Goal: Task Accomplishment & Management: Complete application form

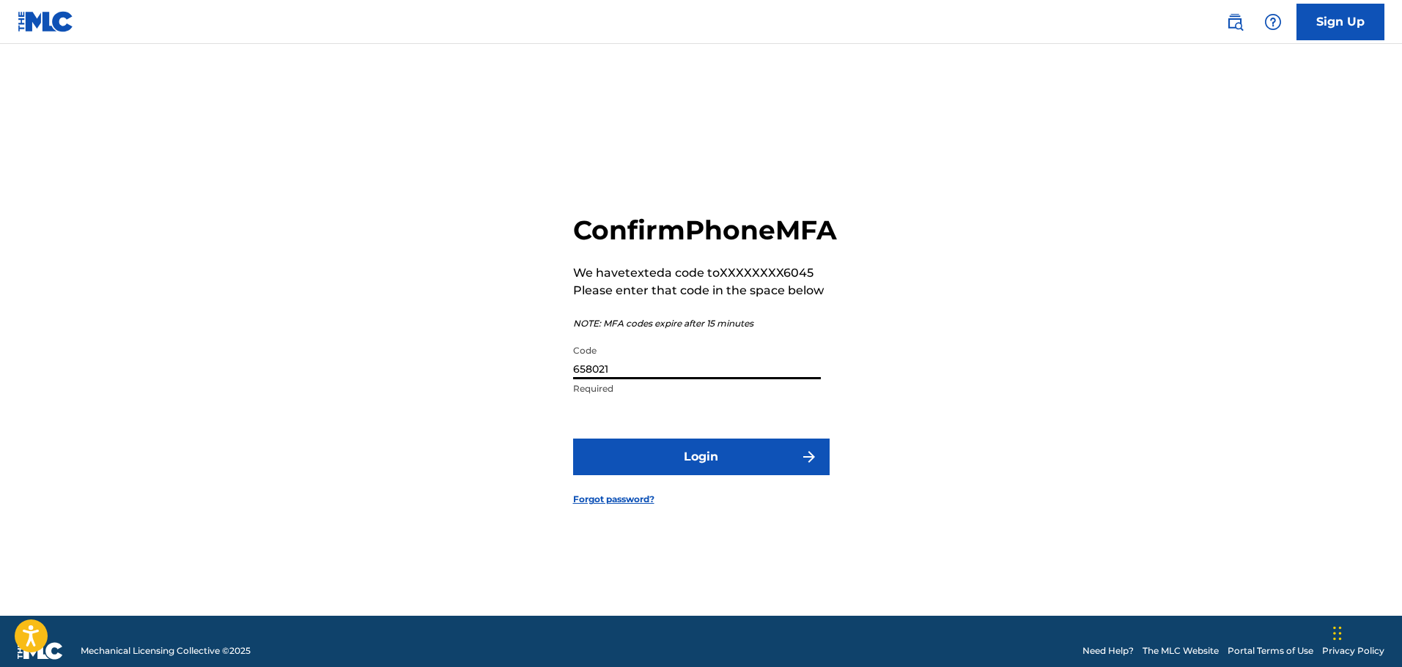
type input "658021"
click at [573, 439] on button "Login" at bounding box center [701, 457] width 256 height 37
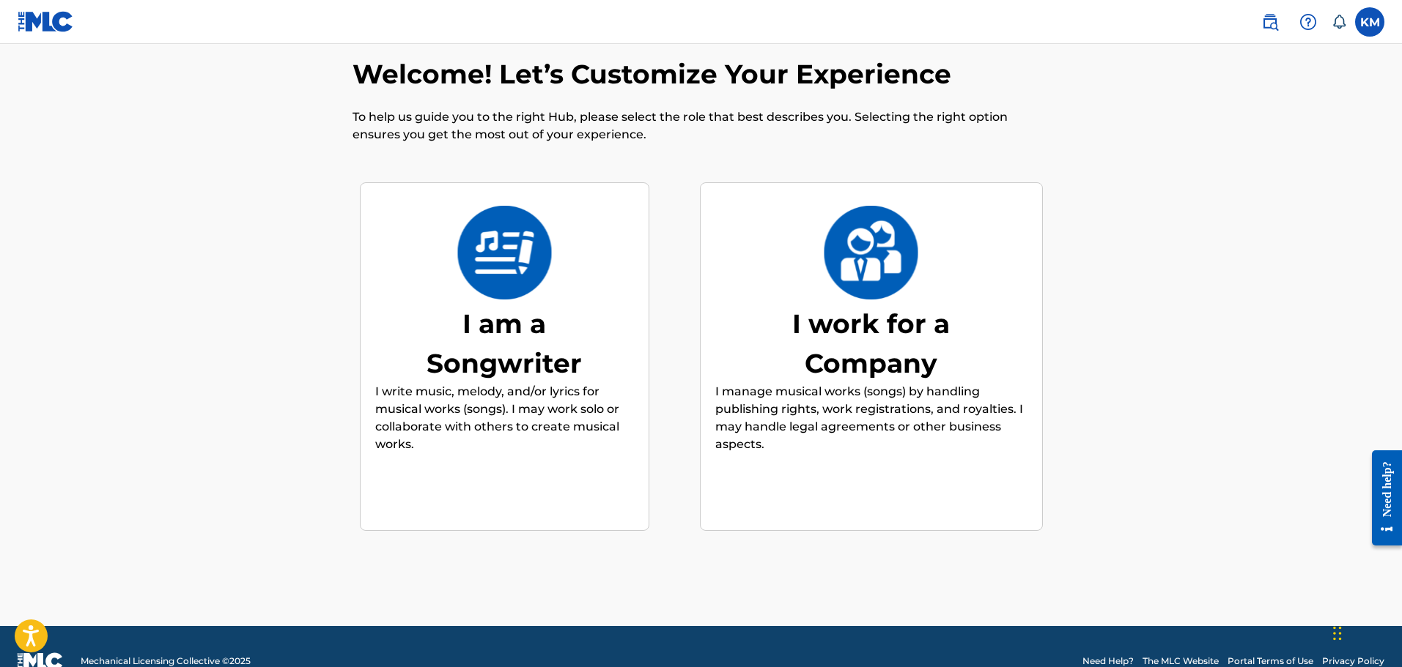
click at [496, 306] on div "I am a Songwriter" at bounding box center [504, 343] width 220 height 79
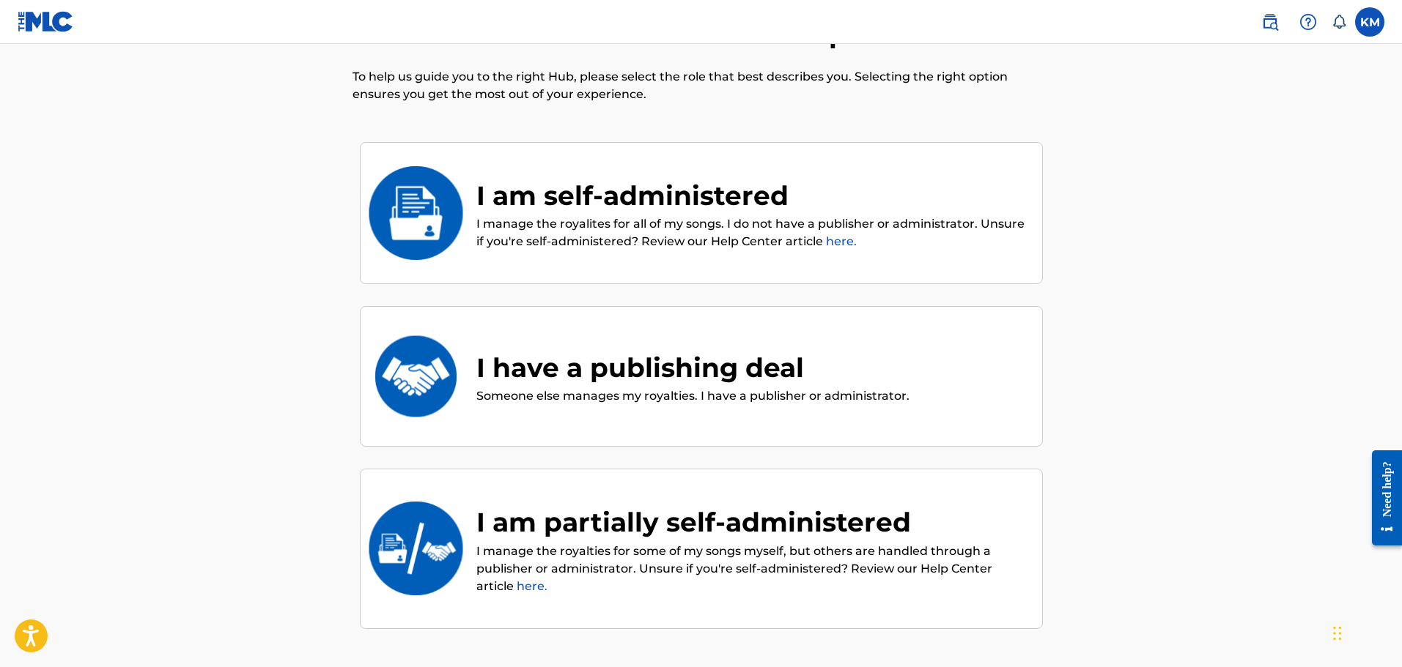
scroll to position [66, 0]
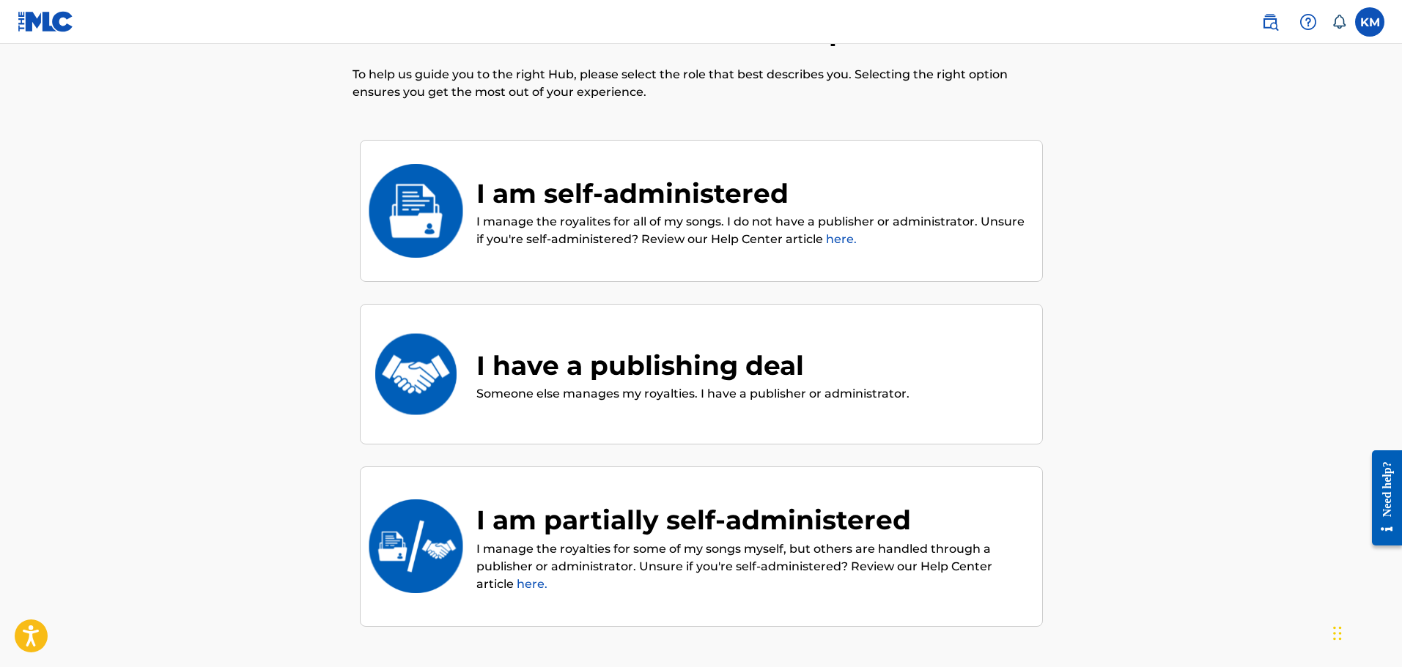
click at [738, 188] on div "I am self-administered" at bounding box center [751, 194] width 551 height 40
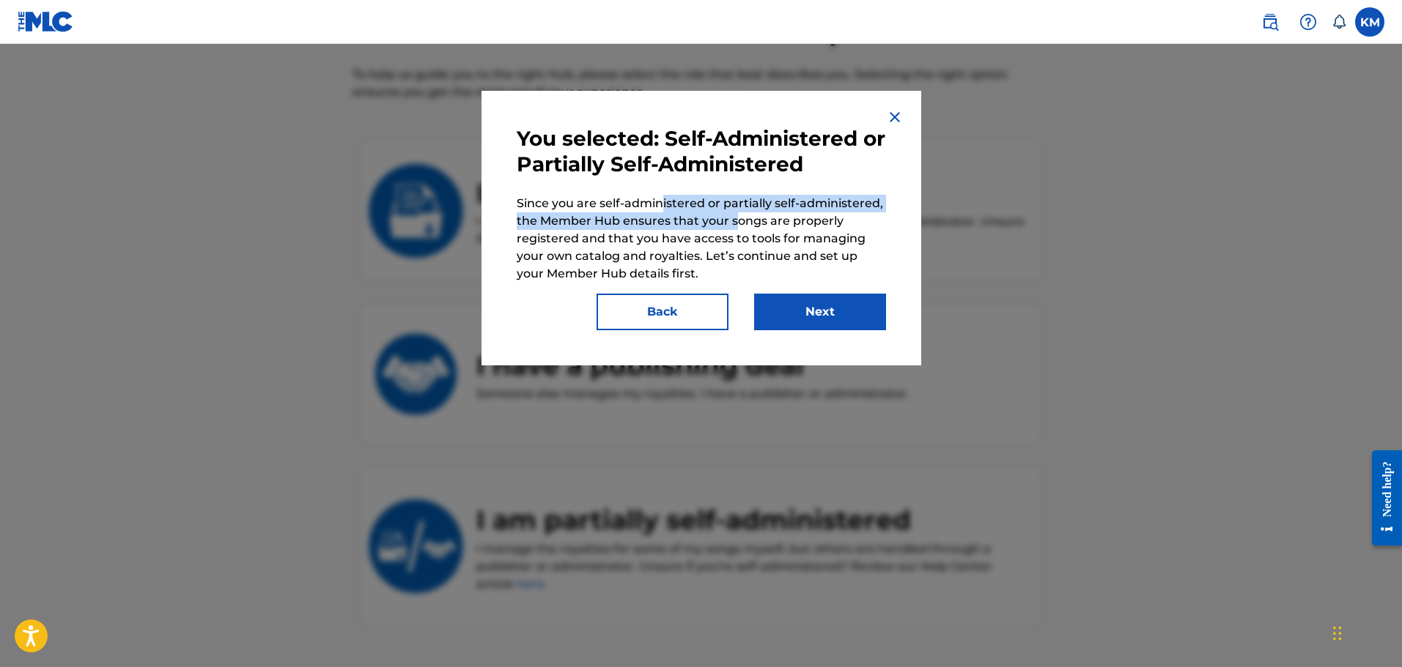
drag, startPoint x: 677, startPoint y: 204, endPoint x: 742, endPoint y: 224, distance: 68.4
click at [740, 223] on p "Since you are self-administered or partially self-administered, the Member Hub …" at bounding box center [701, 239] width 369 height 88
click at [750, 230] on p "Since you are self-administered or partially self-administered, the Member Hub …" at bounding box center [701, 239] width 369 height 88
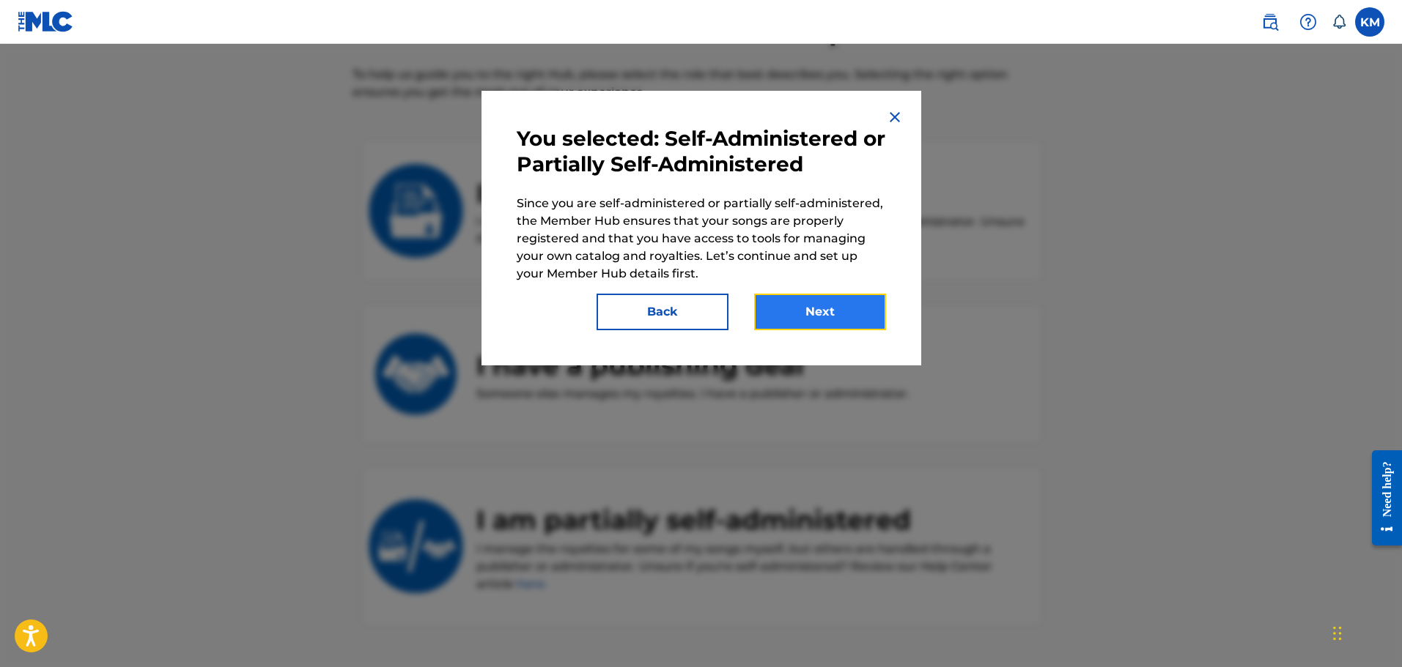
click at [792, 306] on button "Next" at bounding box center [820, 312] width 132 height 37
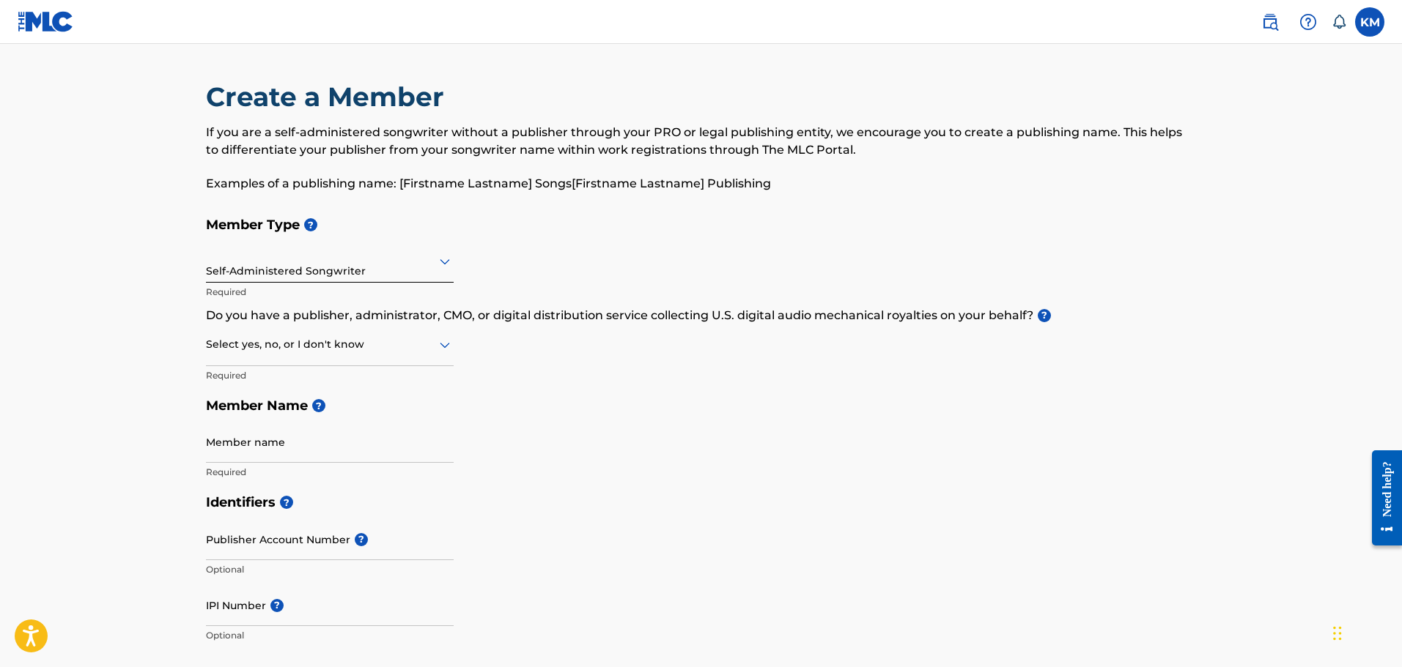
click at [370, 270] on div at bounding box center [330, 261] width 248 height 18
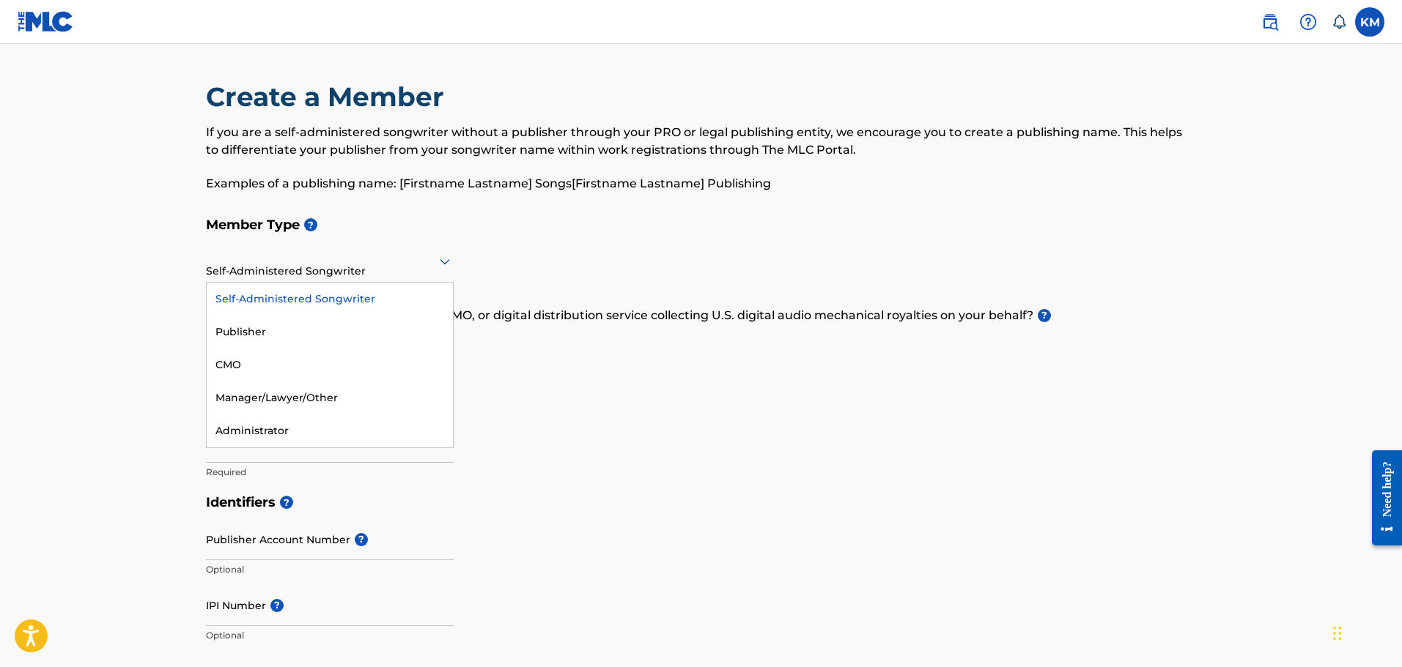
click at [353, 306] on div "Self-Administered Songwriter" at bounding box center [330, 299] width 246 height 33
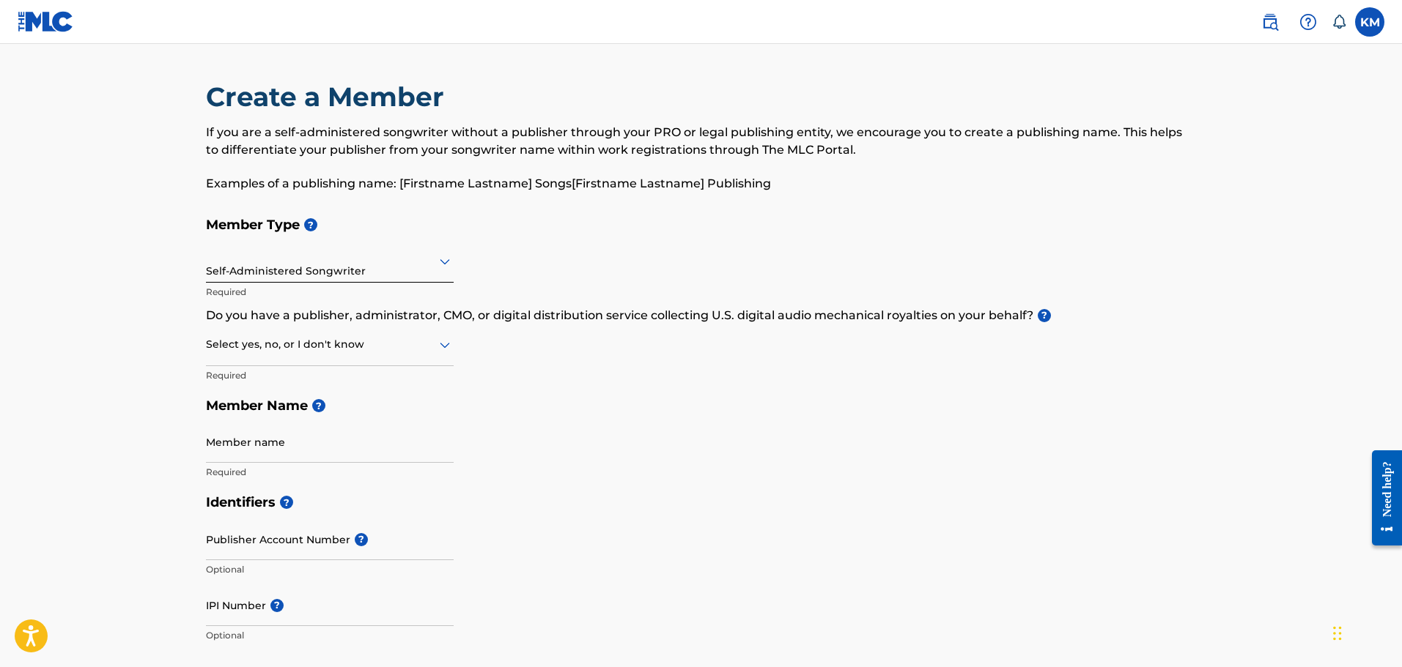
click at [382, 349] on div at bounding box center [330, 345] width 248 height 18
click at [313, 386] on div "Yes" at bounding box center [330, 382] width 246 height 33
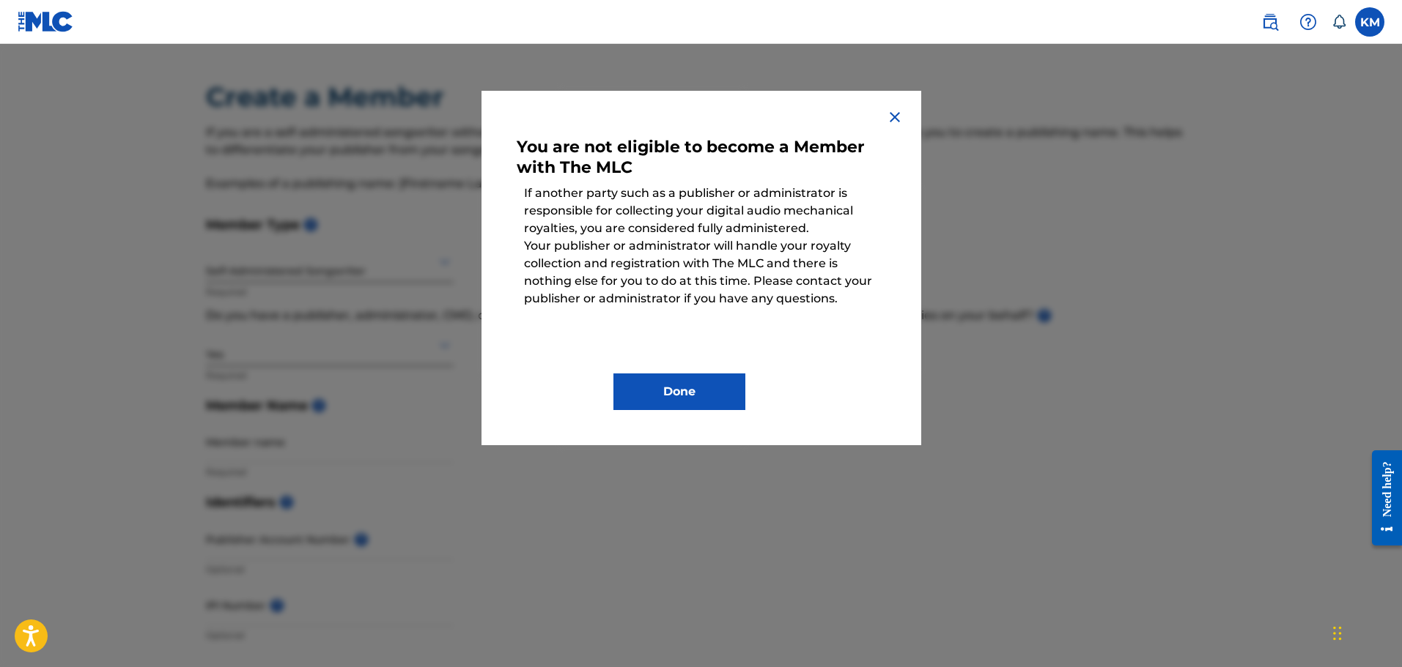
click at [901, 113] on img at bounding box center [895, 117] width 18 height 18
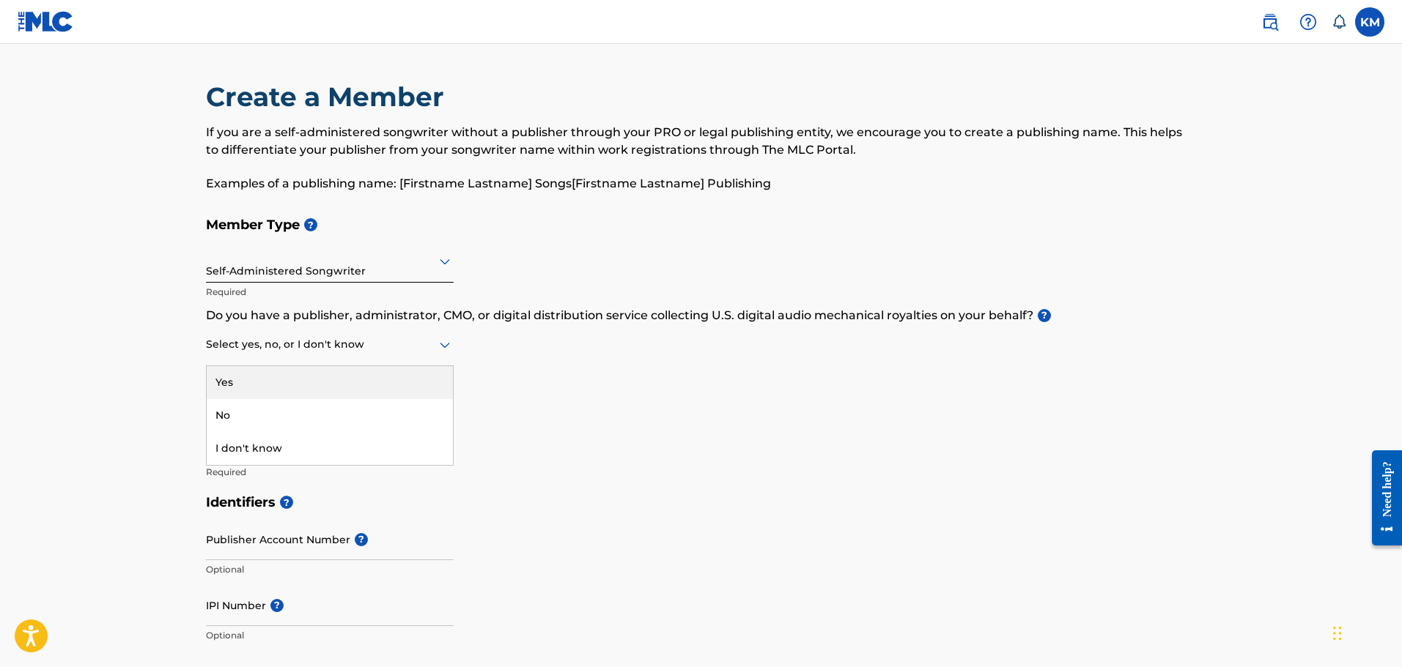
click at [276, 338] on div at bounding box center [330, 345] width 248 height 18
click at [251, 416] on div "No" at bounding box center [330, 415] width 246 height 33
click at [281, 445] on input "Member name" at bounding box center [330, 442] width 248 height 42
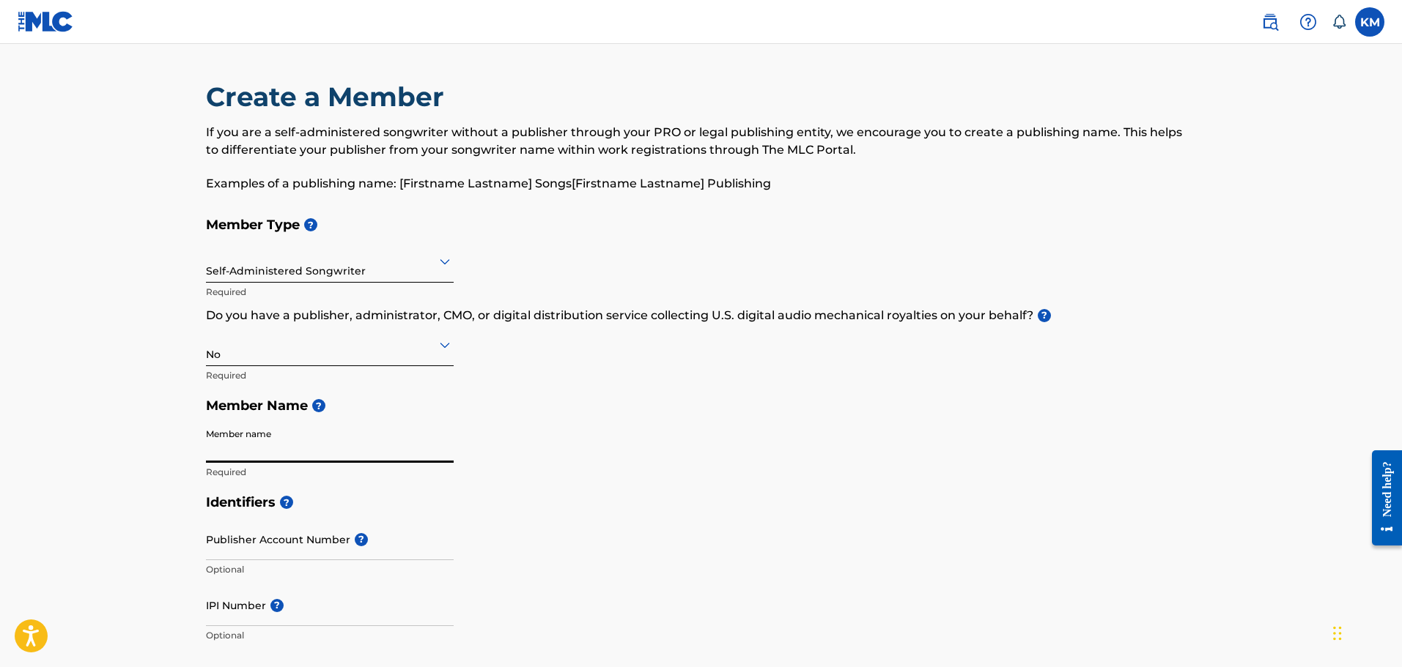
type input "Kierra McKevery"
type input "15214 s Alcan st"
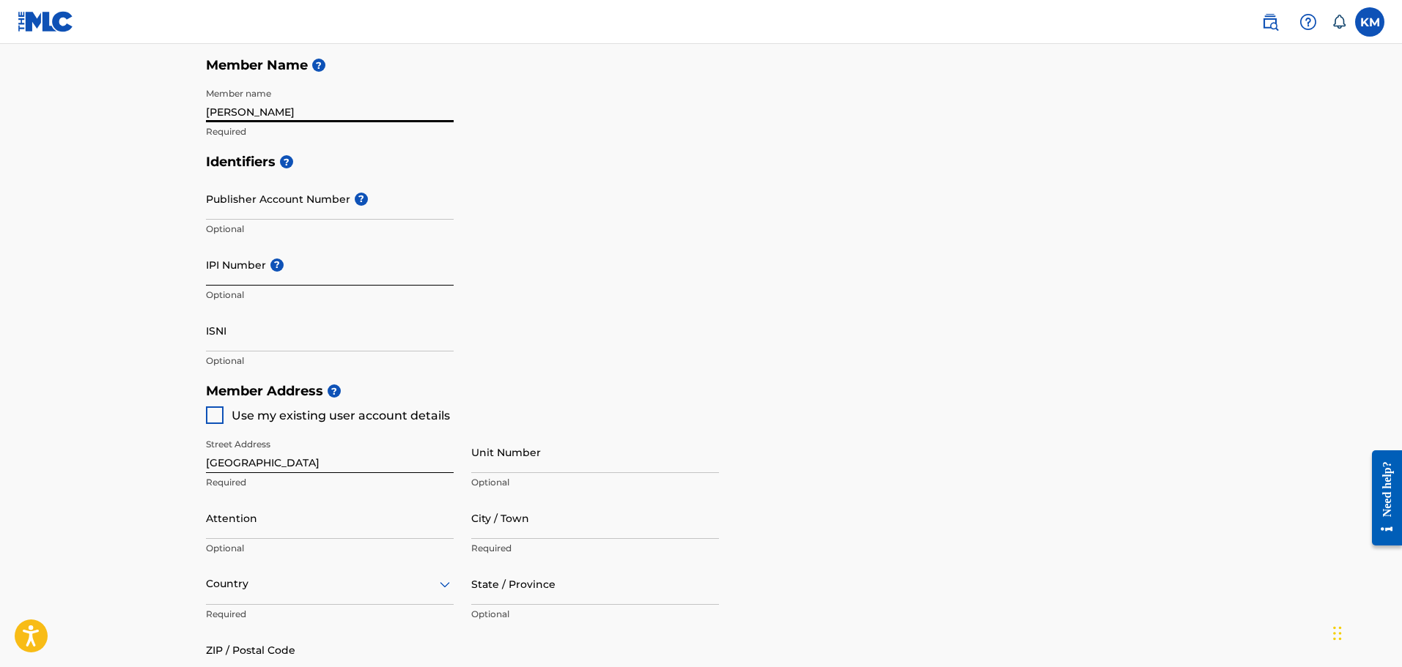
scroll to position [366, 0]
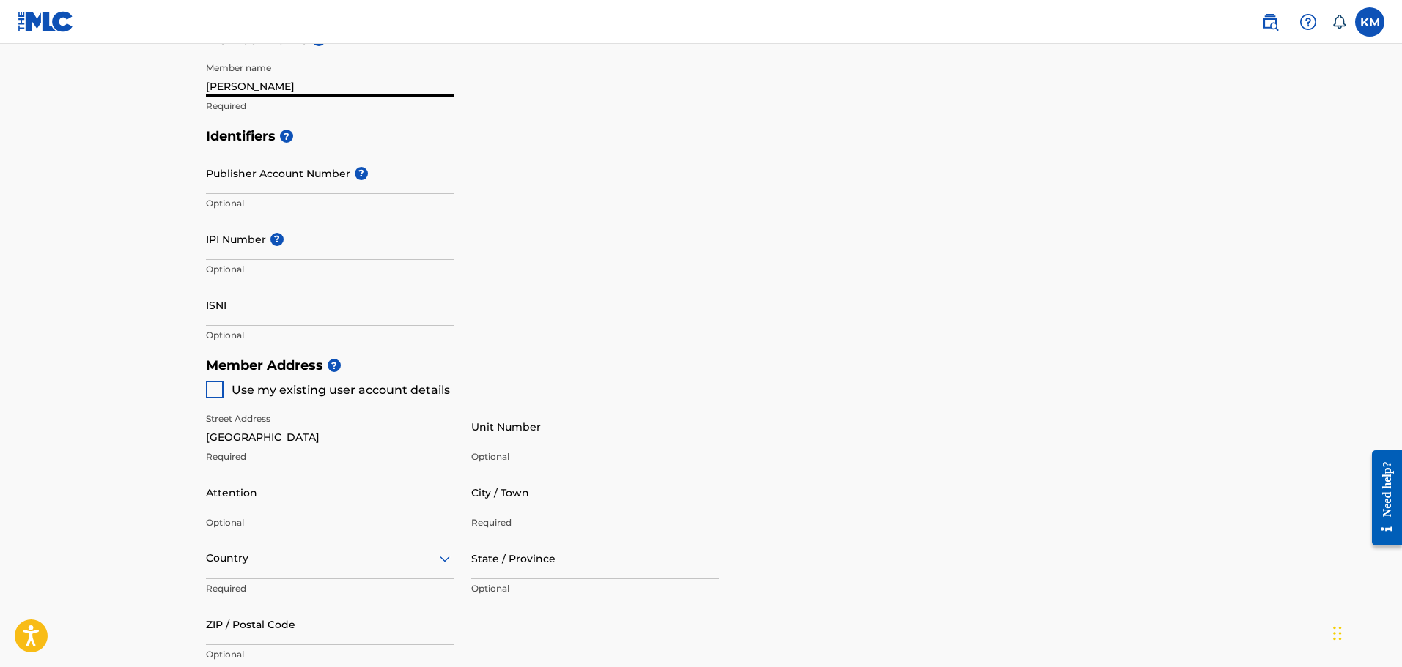
click at [218, 393] on div at bounding box center [215, 390] width 18 height 18
type input "Olathe"
type input "66062"
type input "316"
type input "6406045"
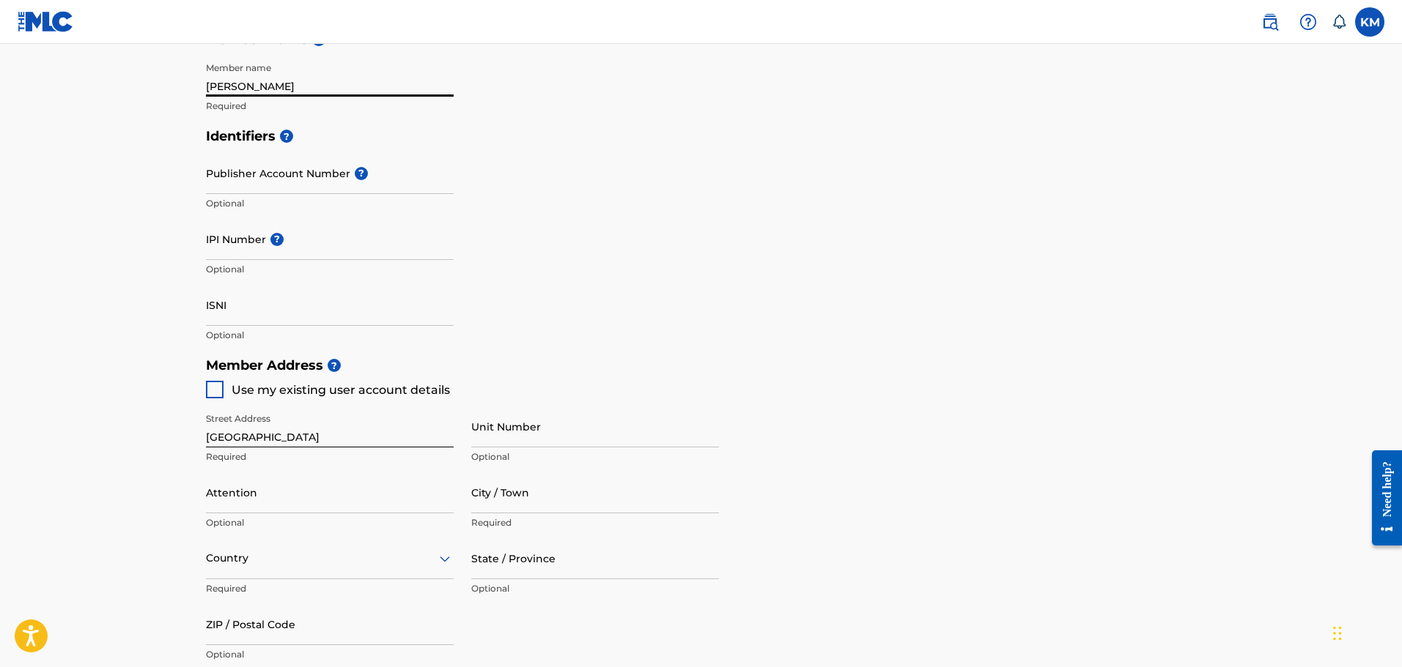
type input "[EMAIL_ADDRESS][DOMAIN_NAME]"
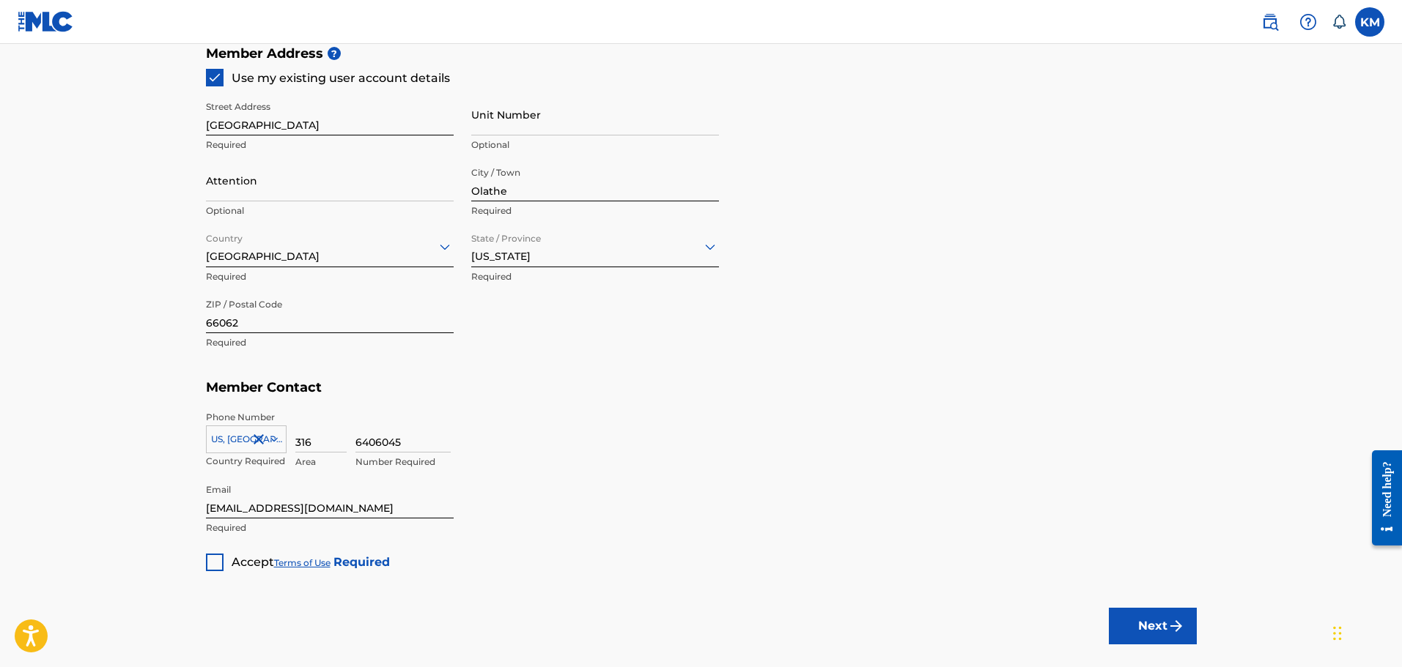
scroll to position [733, 0]
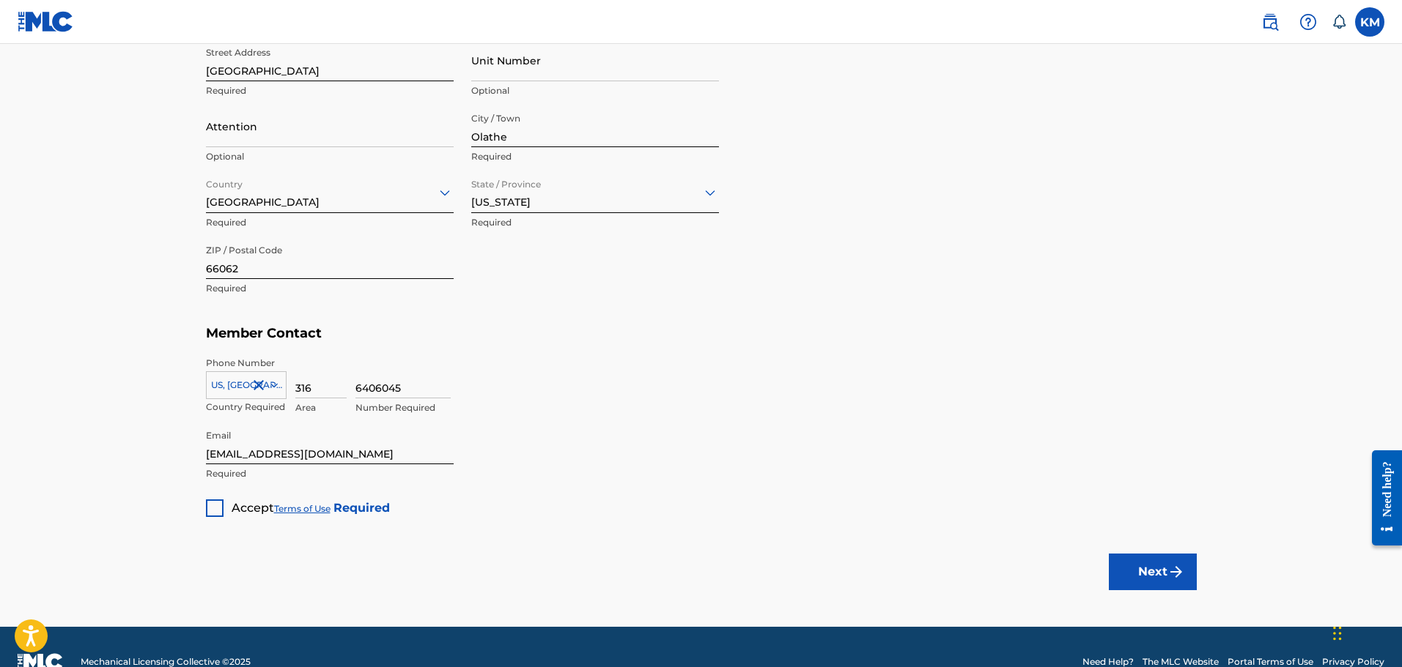
click at [216, 505] on div at bounding box center [215, 509] width 18 height 18
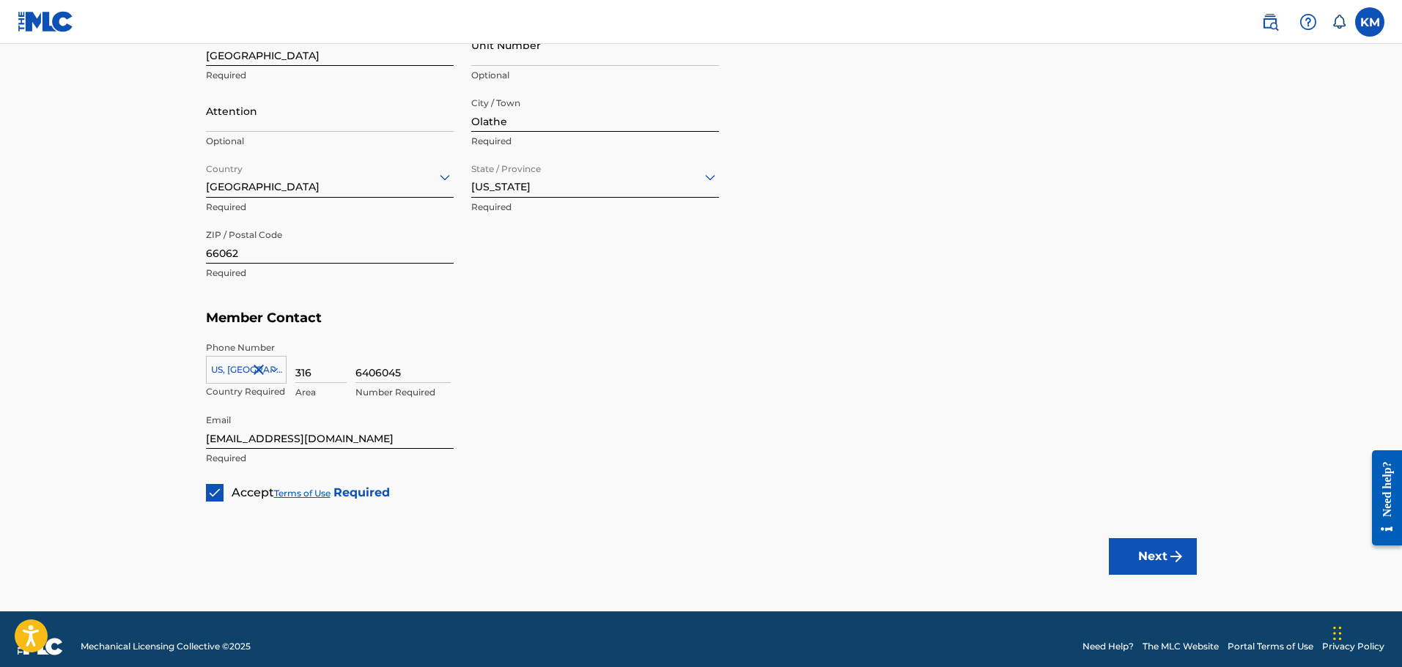
scroll to position [763, 0]
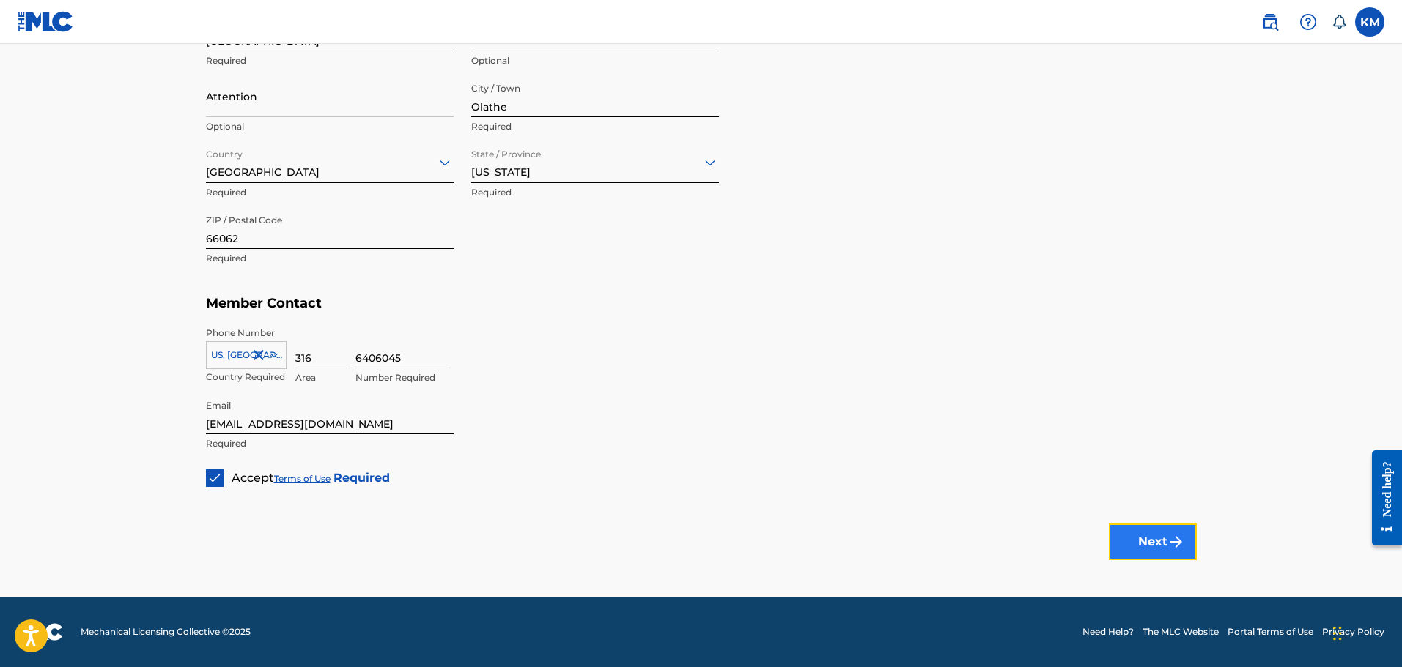
click at [1134, 528] on button "Next" at bounding box center [1153, 542] width 88 height 37
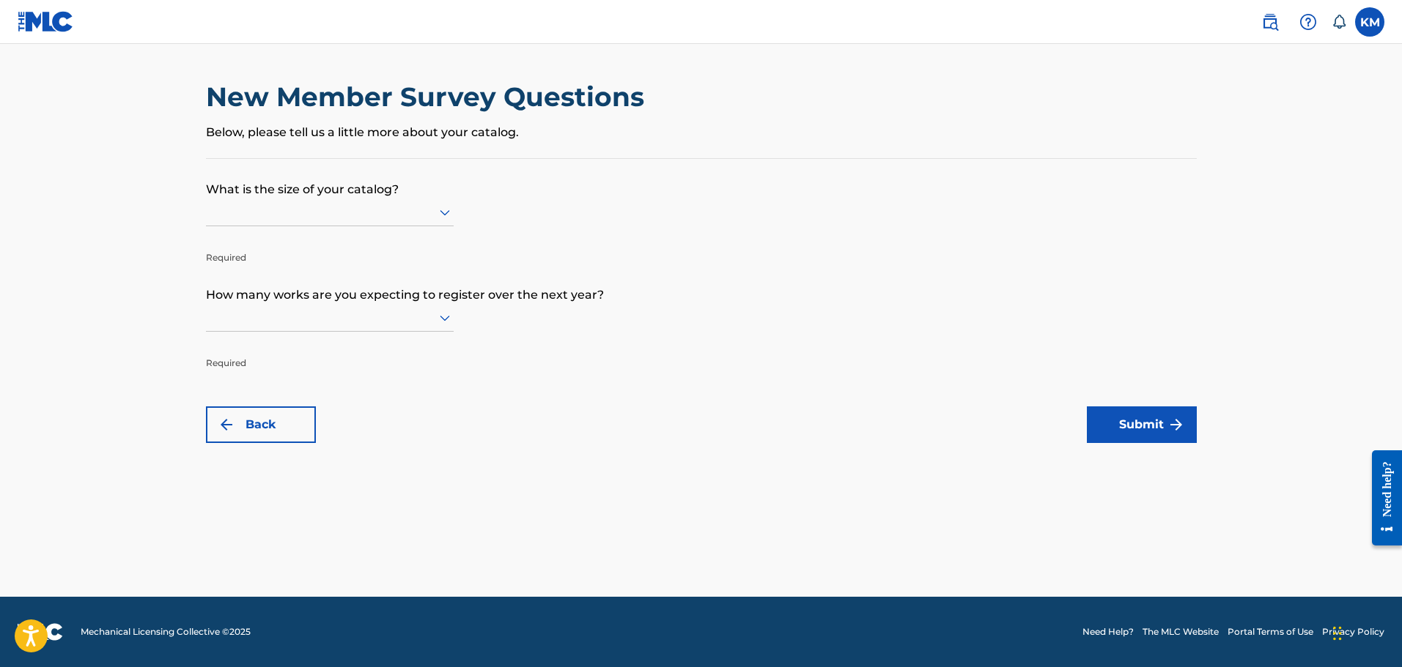
click at [421, 199] on div at bounding box center [330, 213] width 248 height 28
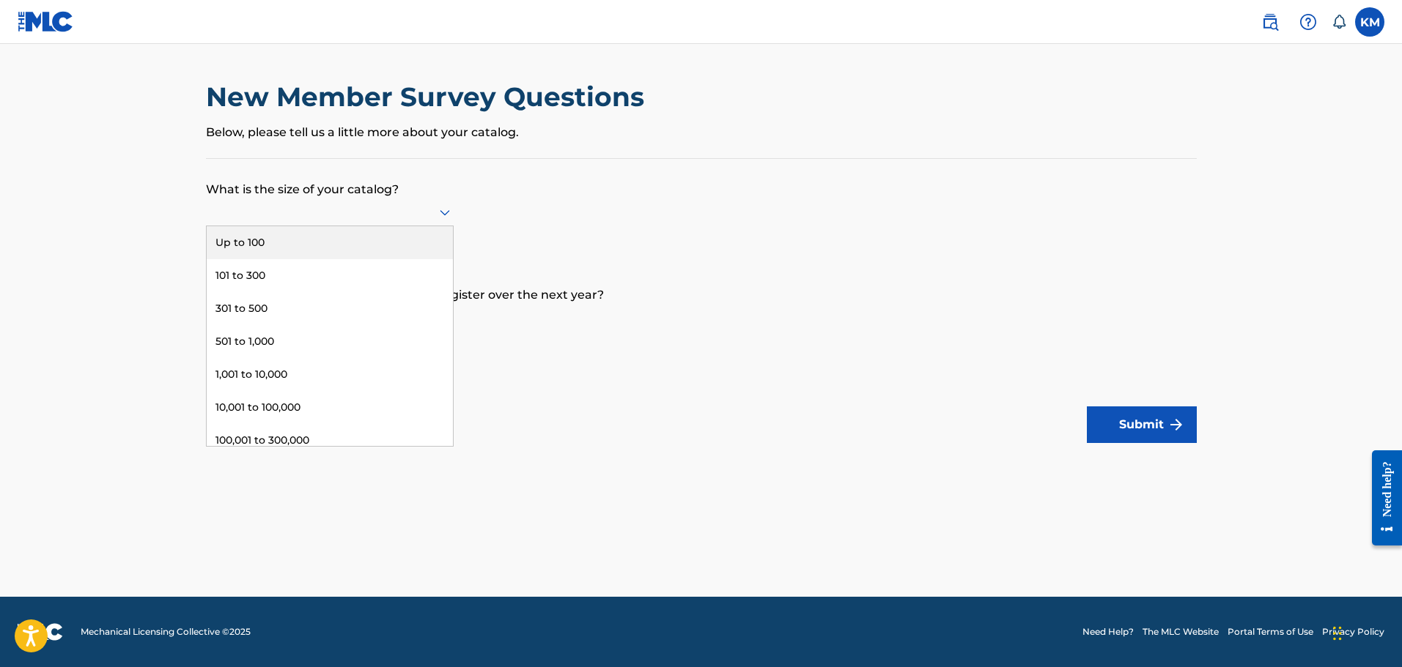
click at [391, 236] on div "Up to 100" at bounding box center [330, 242] width 246 height 33
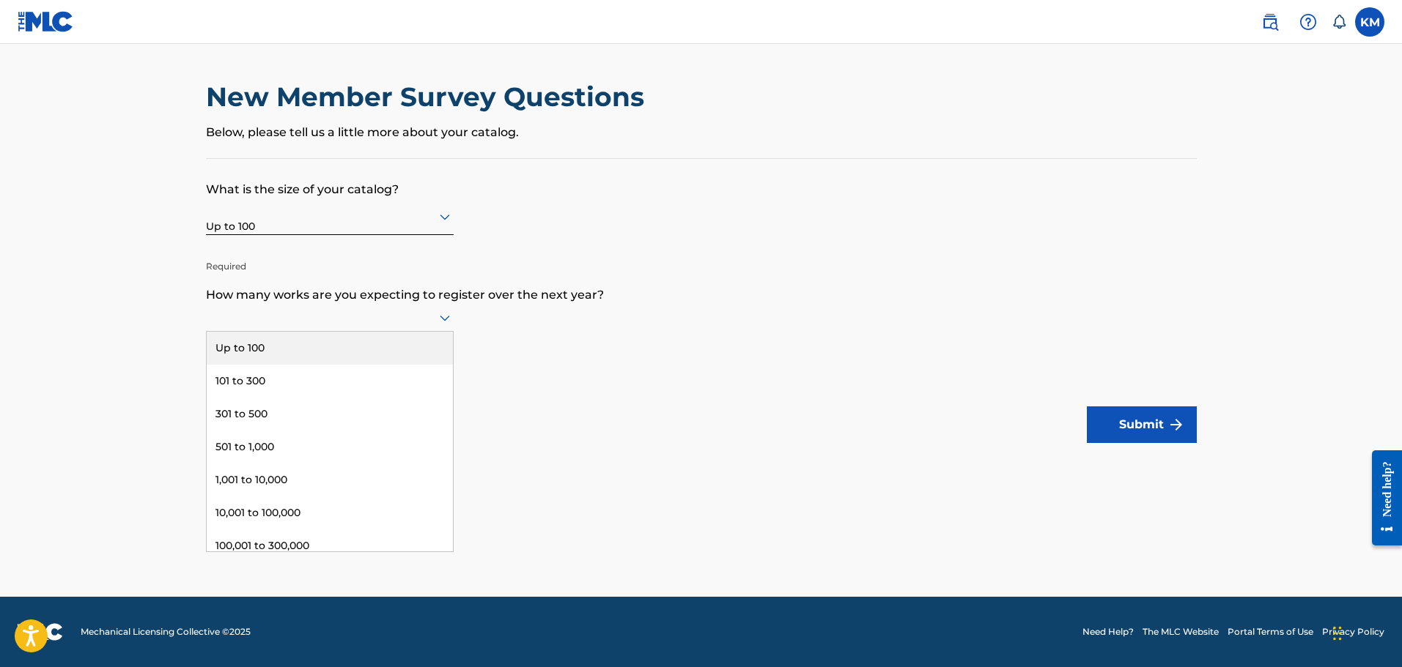
click at [365, 313] on div at bounding box center [330, 317] width 248 height 18
click at [352, 347] on div "Up to 100" at bounding box center [330, 348] width 246 height 33
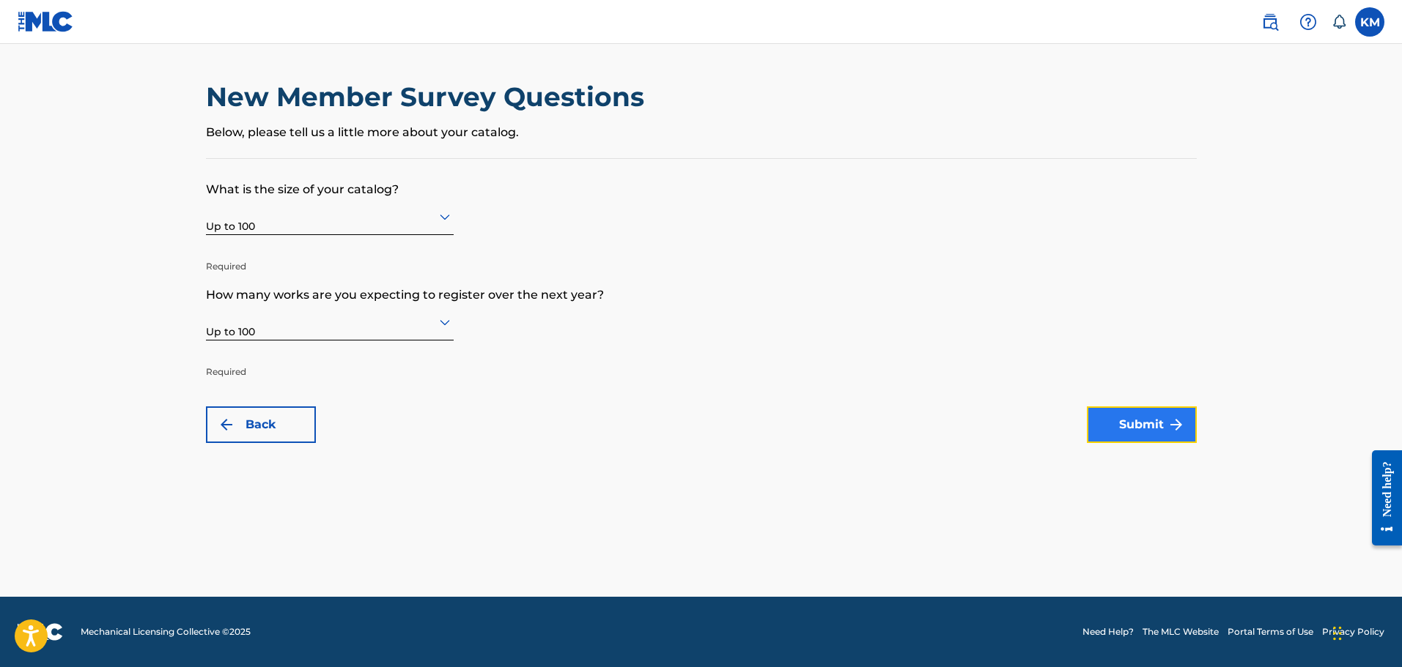
click at [1147, 425] on button "Submit" at bounding box center [1142, 425] width 110 height 37
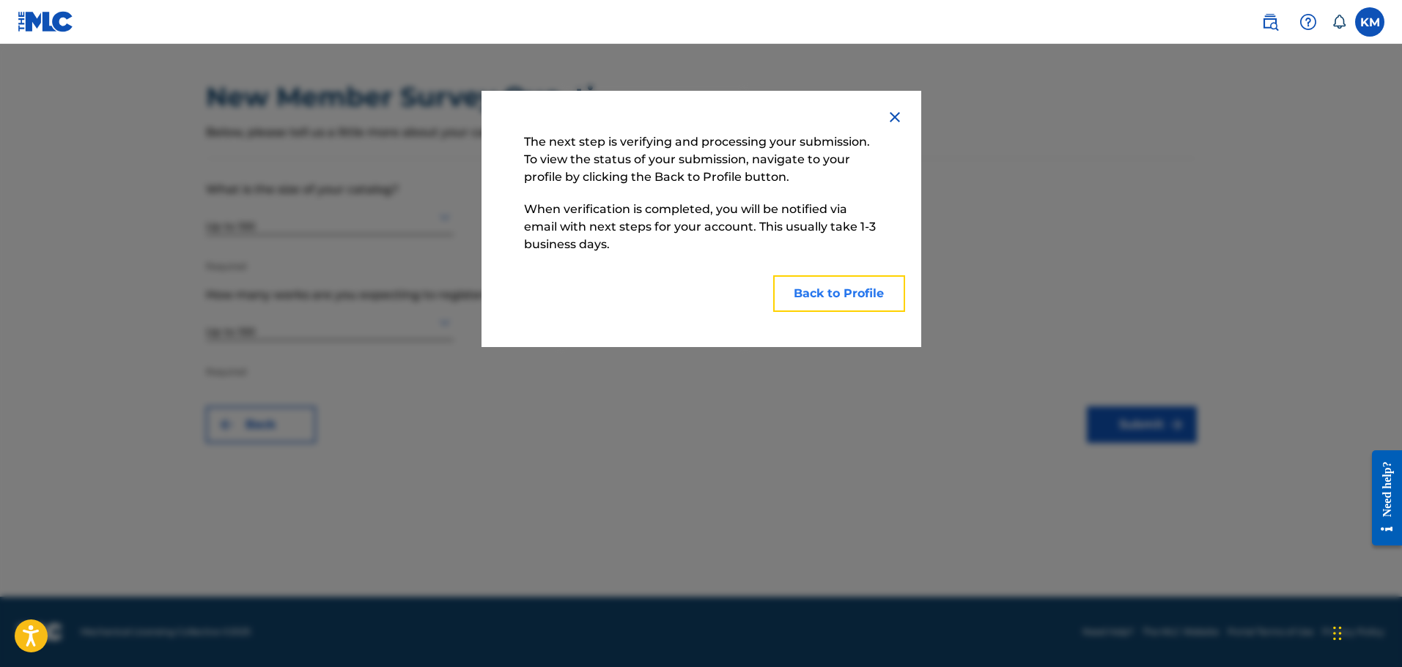
click at [835, 290] on button "Back to Profile" at bounding box center [839, 293] width 132 height 37
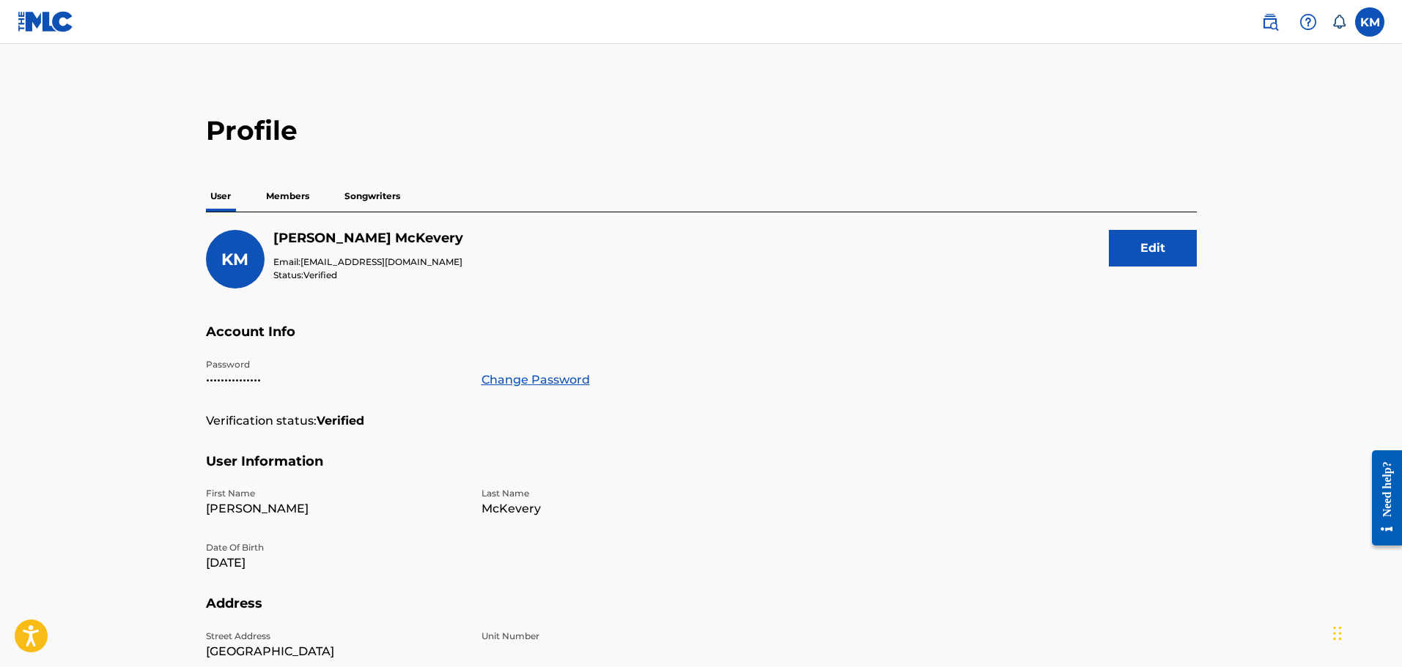
click at [288, 198] on p "Members" at bounding box center [288, 196] width 52 height 31
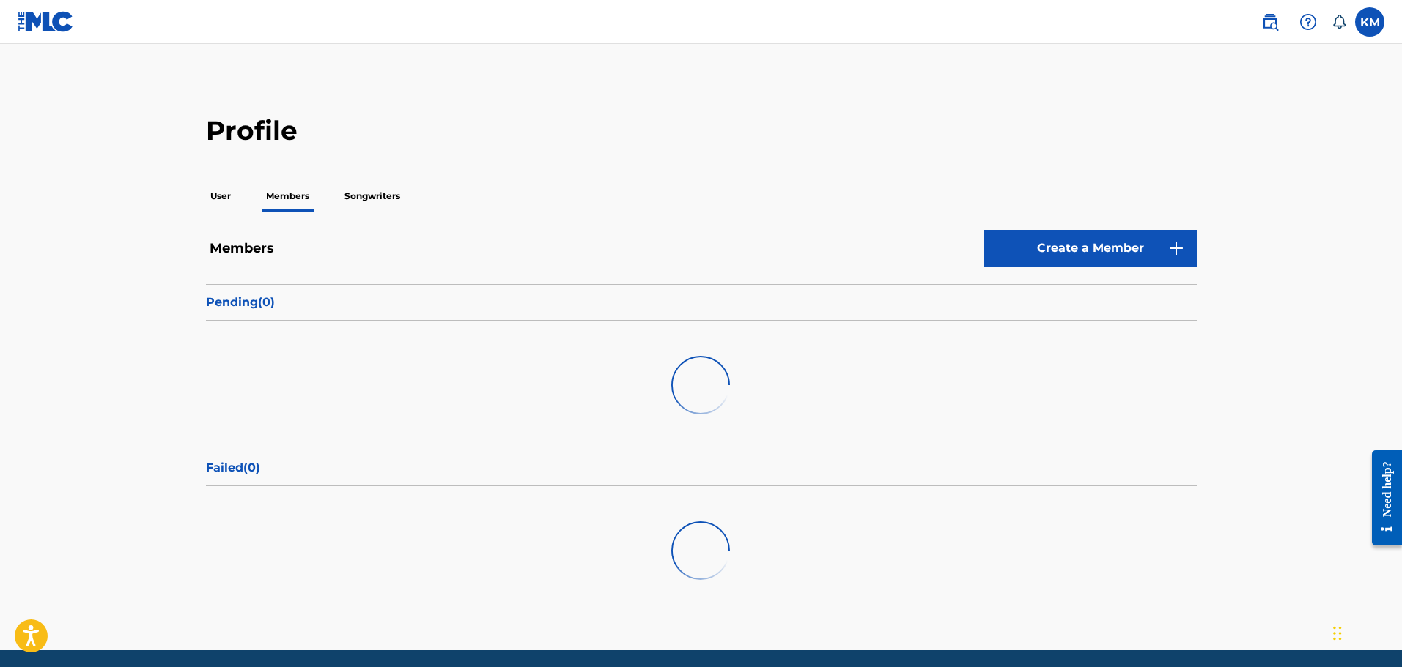
click at [361, 196] on p "Songwriters" at bounding box center [372, 196] width 64 height 31
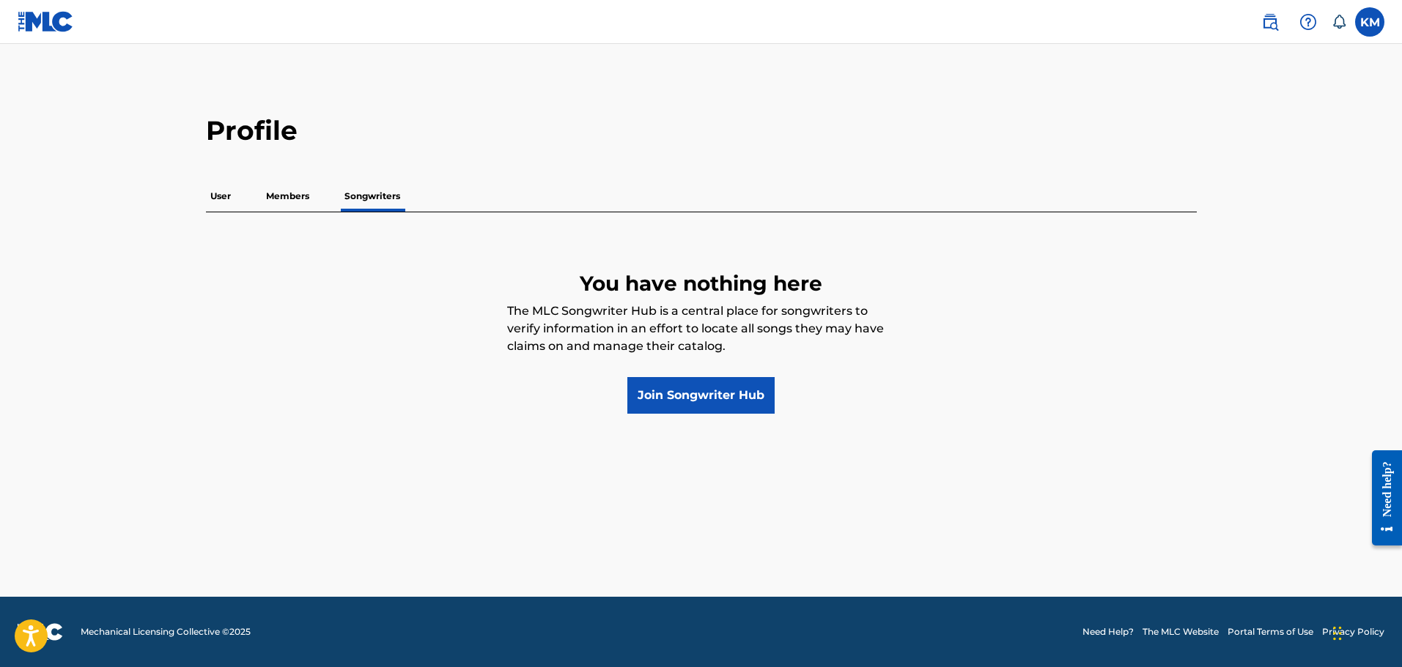
click at [314, 193] on p "Members" at bounding box center [288, 196] width 52 height 31
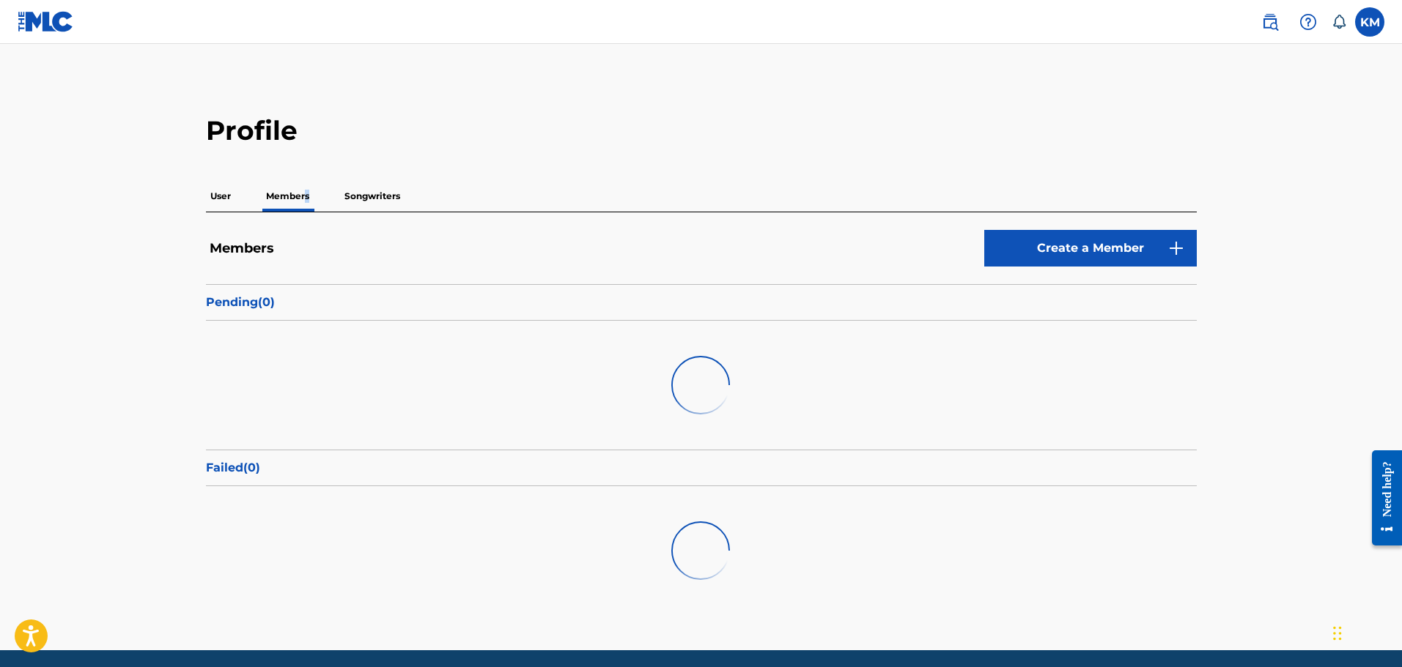
click at [305, 198] on p "Members" at bounding box center [288, 196] width 52 height 31
